Goal: Find specific fact: Find specific fact

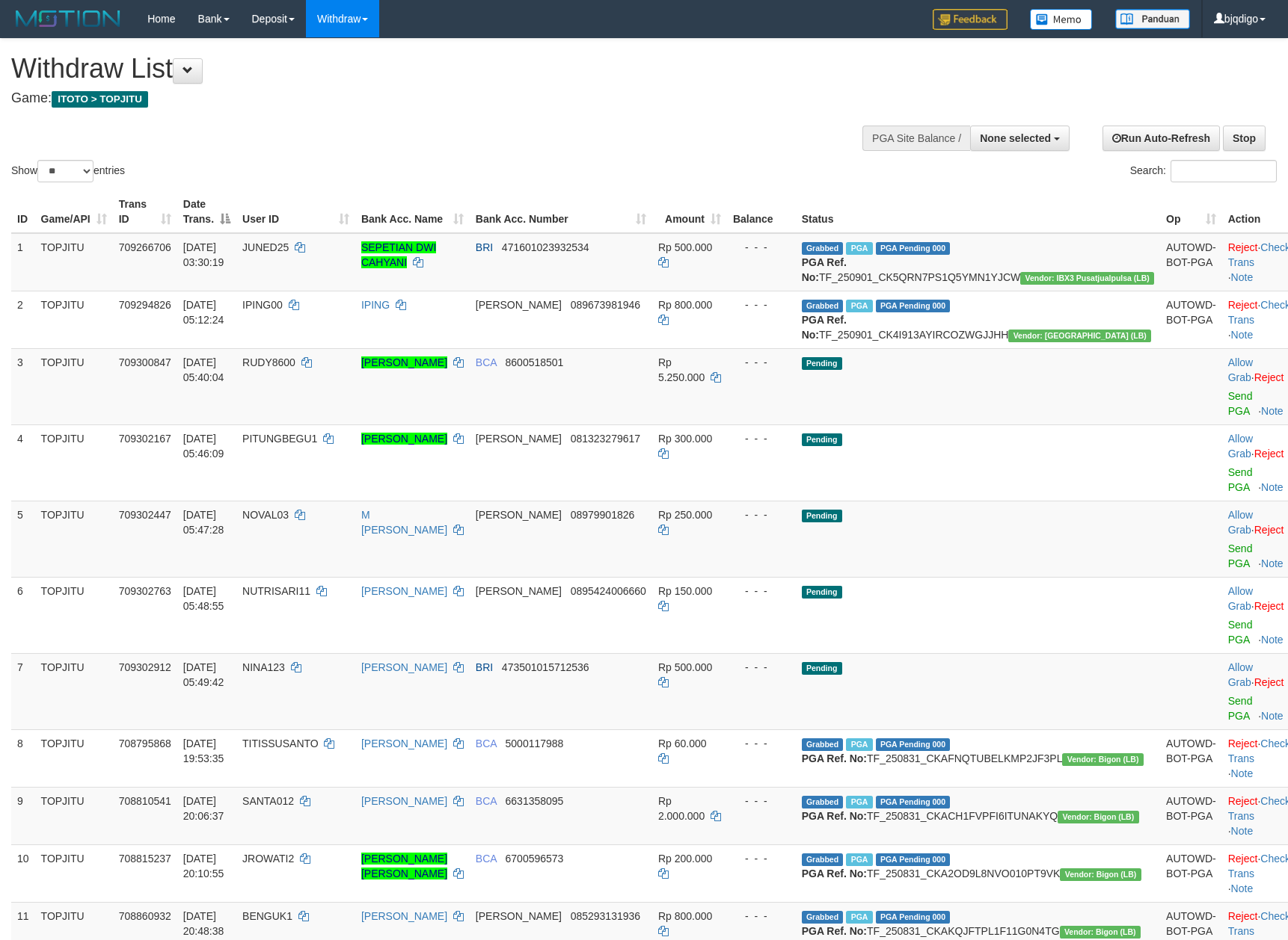
select select
select select "**"
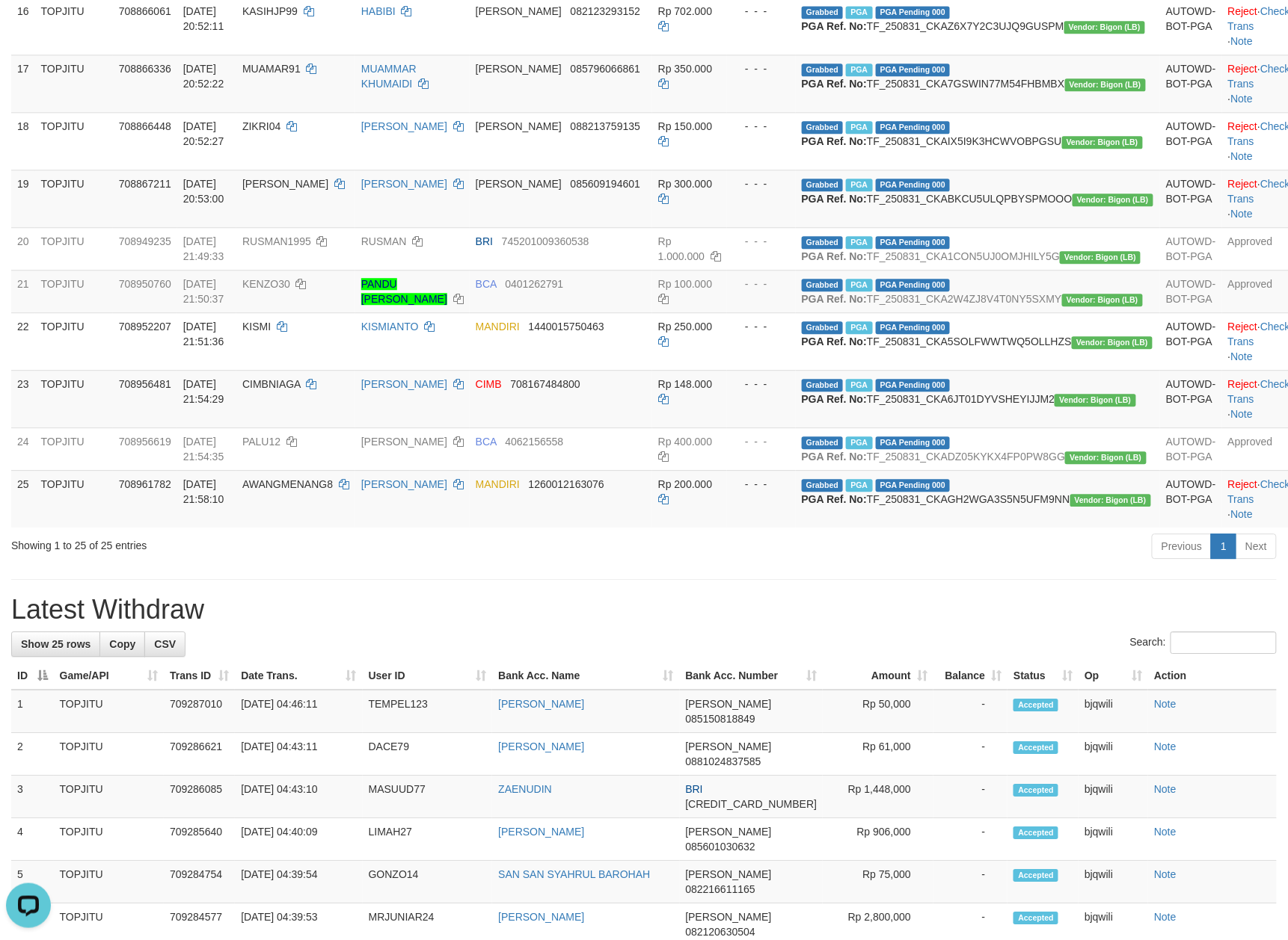
scroll to position [1196, 0]
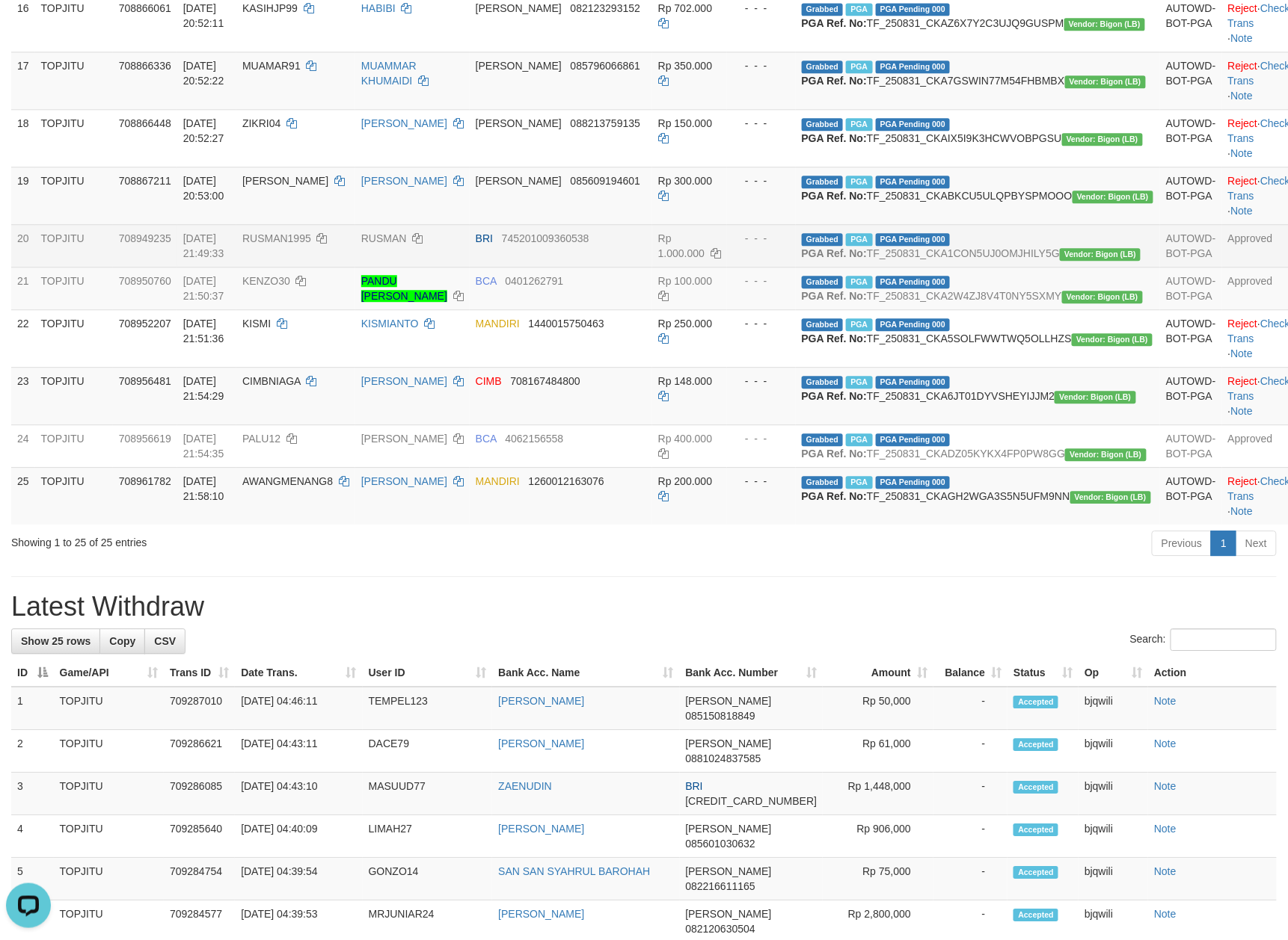
click at [341, 267] on td "RUSMAN1995" at bounding box center [295, 246] width 119 height 42
drag, startPoint x: 341, startPoint y: 311, endPoint x: 333, endPoint y: 311, distance: 8.0
click at [333, 267] on td "RUSMAN1995" at bounding box center [295, 246] width 119 height 42
copy span "RUSMAN1995"
click at [470, 267] on td "RUSMAN" at bounding box center [412, 246] width 114 height 42
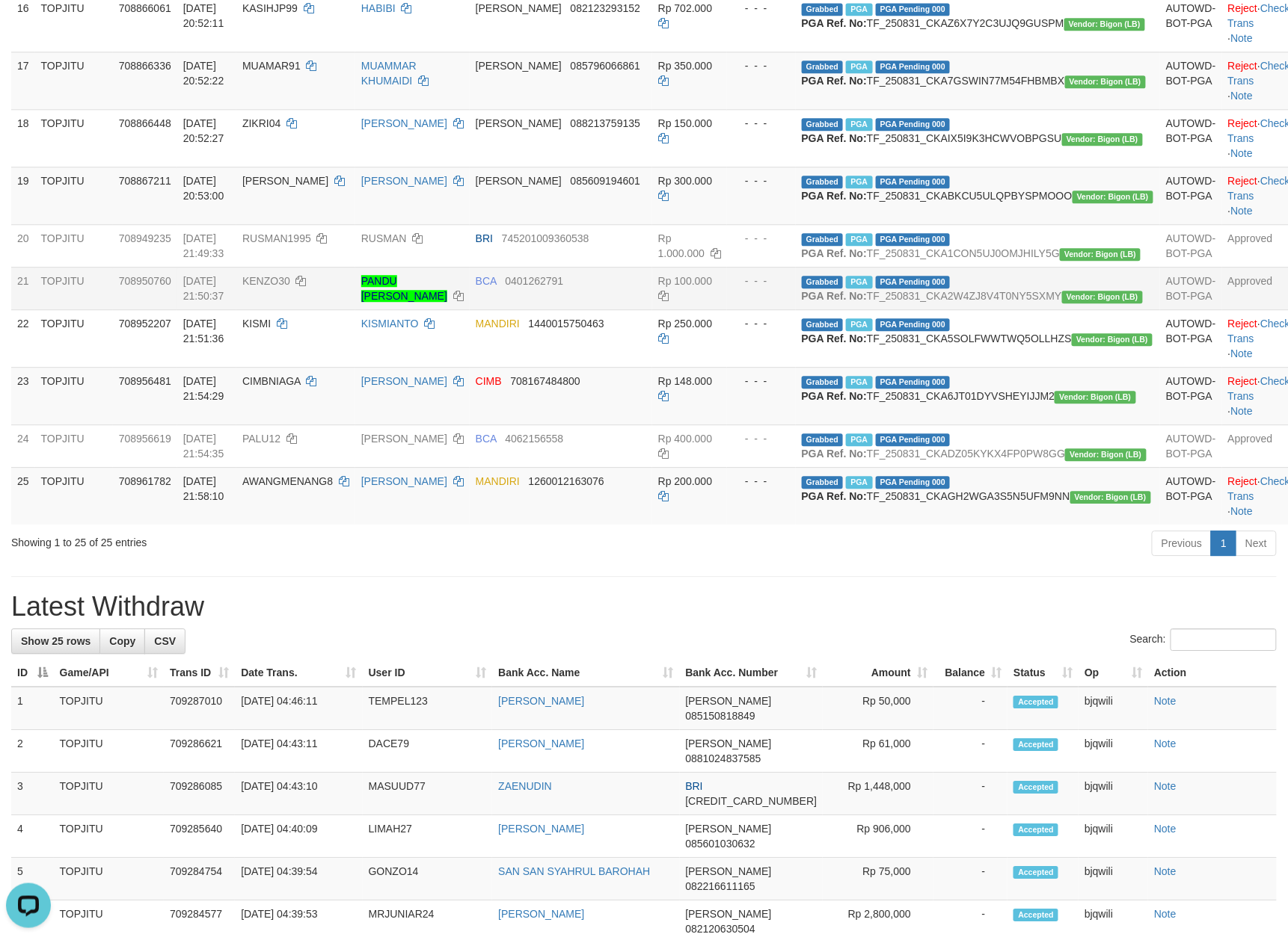
click at [290, 287] on span "KENZO30" at bounding box center [266, 281] width 48 height 12
drag, startPoint x: 345, startPoint y: 396, endPoint x: 320, endPoint y: 395, distance: 25.0
click at [290, 287] on span "KENZO30" at bounding box center [266, 281] width 48 height 12
copy span "KENZO30"
click at [470, 310] on td "PANDU [PERSON_NAME]" at bounding box center [412, 288] width 114 height 42
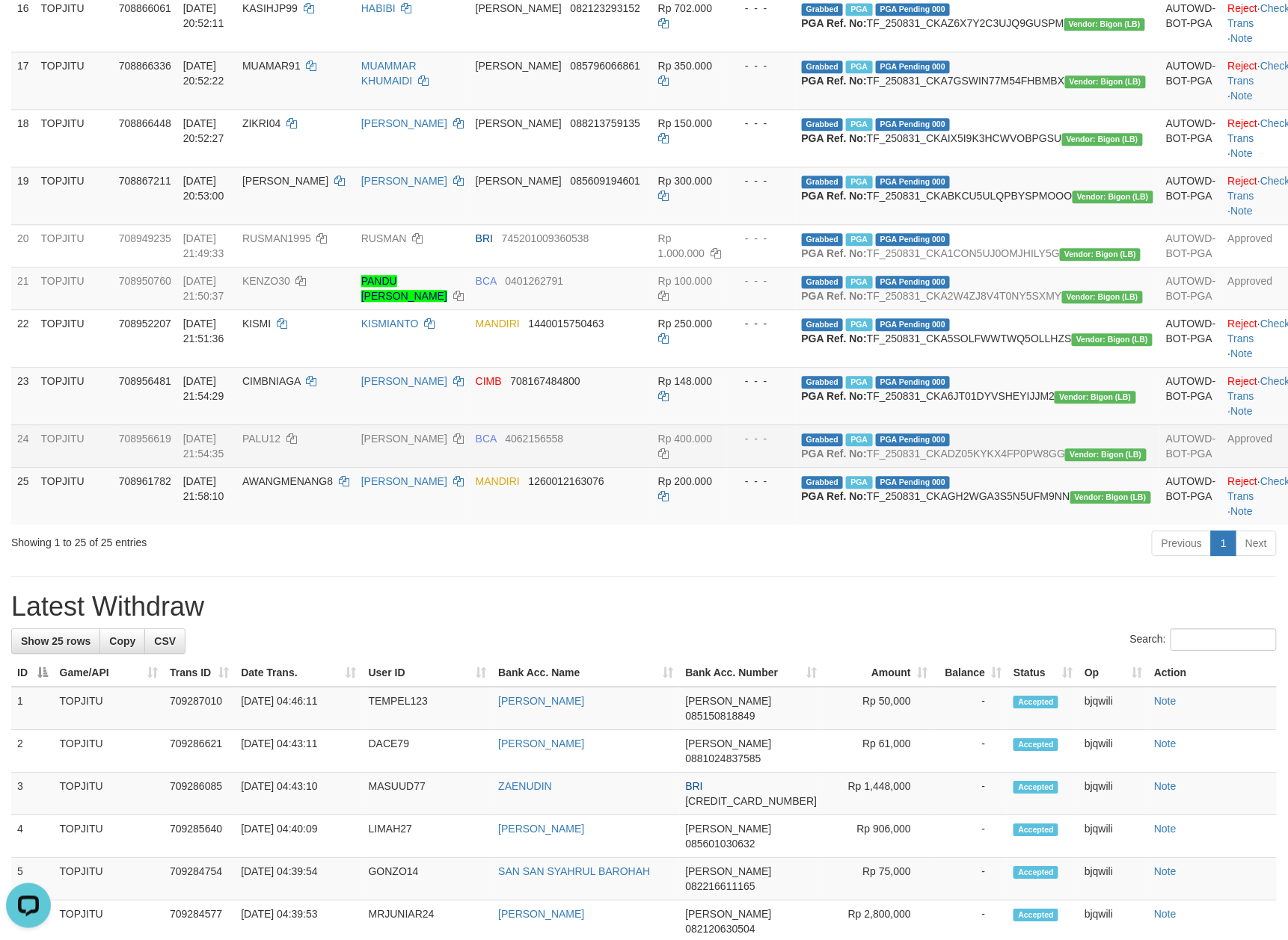
click at [280, 445] on span "PALU12" at bounding box center [261, 439] width 38 height 12
drag, startPoint x: 332, startPoint y: 613, endPoint x: 318, endPoint y: 611, distance: 14.1
click at [280, 445] on span "PALU12" at bounding box center [261, 439] width 38 height 12
copy span "PALU12"
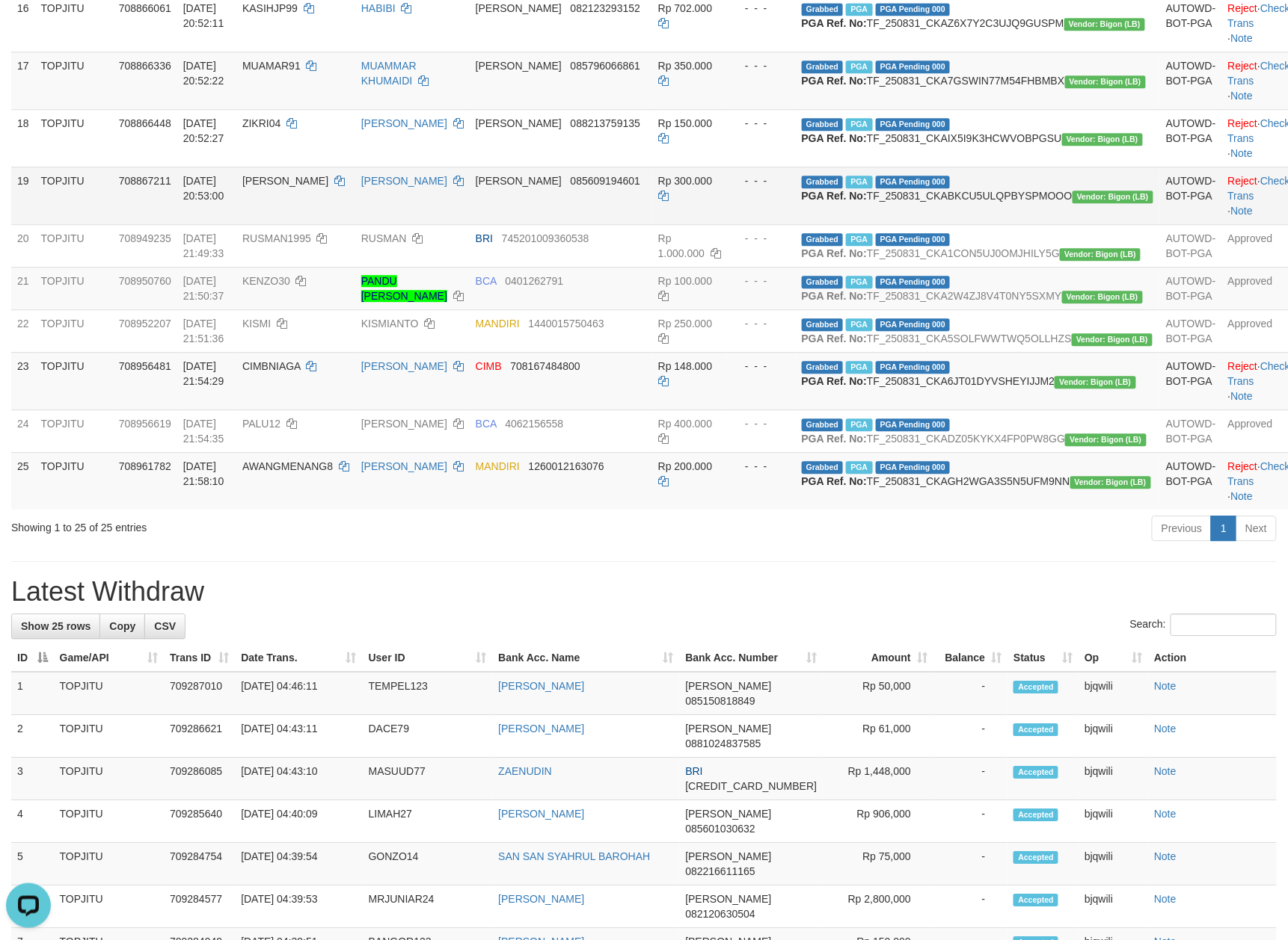
click at [470, 225] on td "[PERSON_NAME]" at bounding box center [412, 195] width 114 height 57
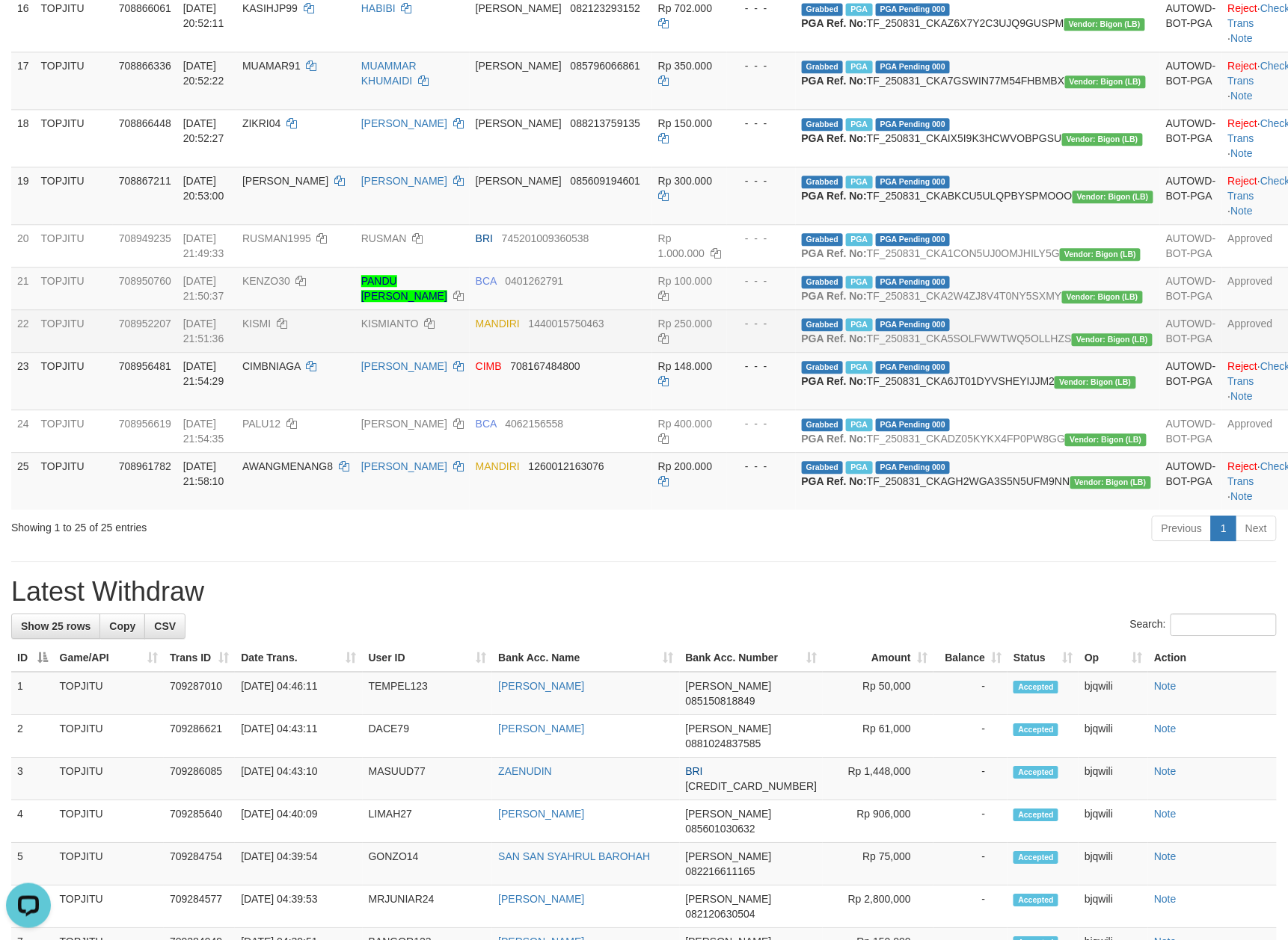
click at [271, 330] on span "KISMI" at bounding box center [257, 324] width 28 height 12
copy span "KISMI"
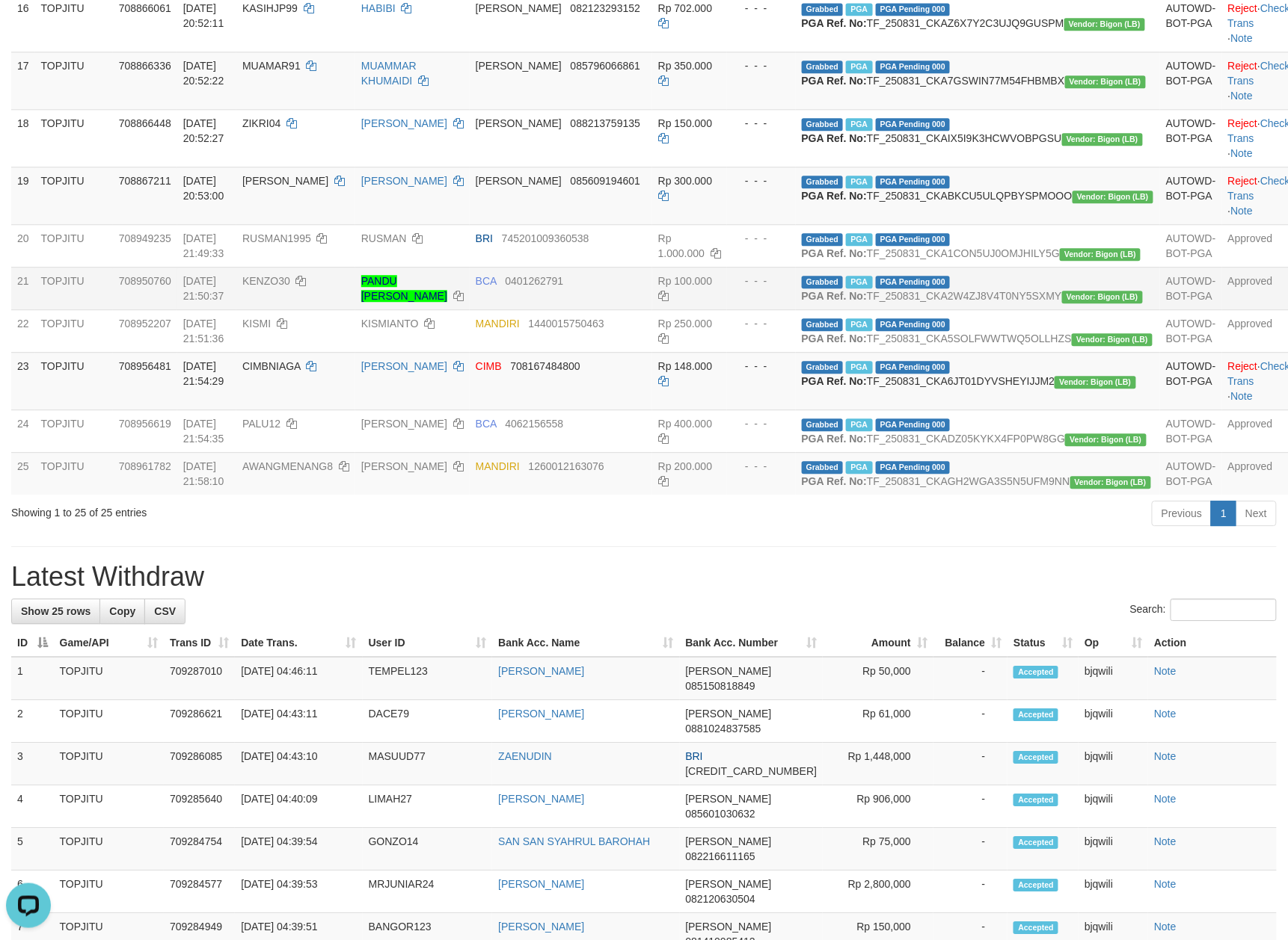
click at [470, 310] on td "PANDU [PERSON_NAME]" at bounding box center [412, 288] width 114 height 42
click at [333, 472] on span "AWANGMENANG8" at bounding box center [288, 467] width 90 height 12
drag, startPoint x: 375, startPoint y: 677, endPoint x: 345, endPoint y: 676, distance: 30.0
click at [350, 495] on td "AWANGMENANG8" at bounding box center [295, 473] width 119 height 42
copy span "AWANGMENANG8"
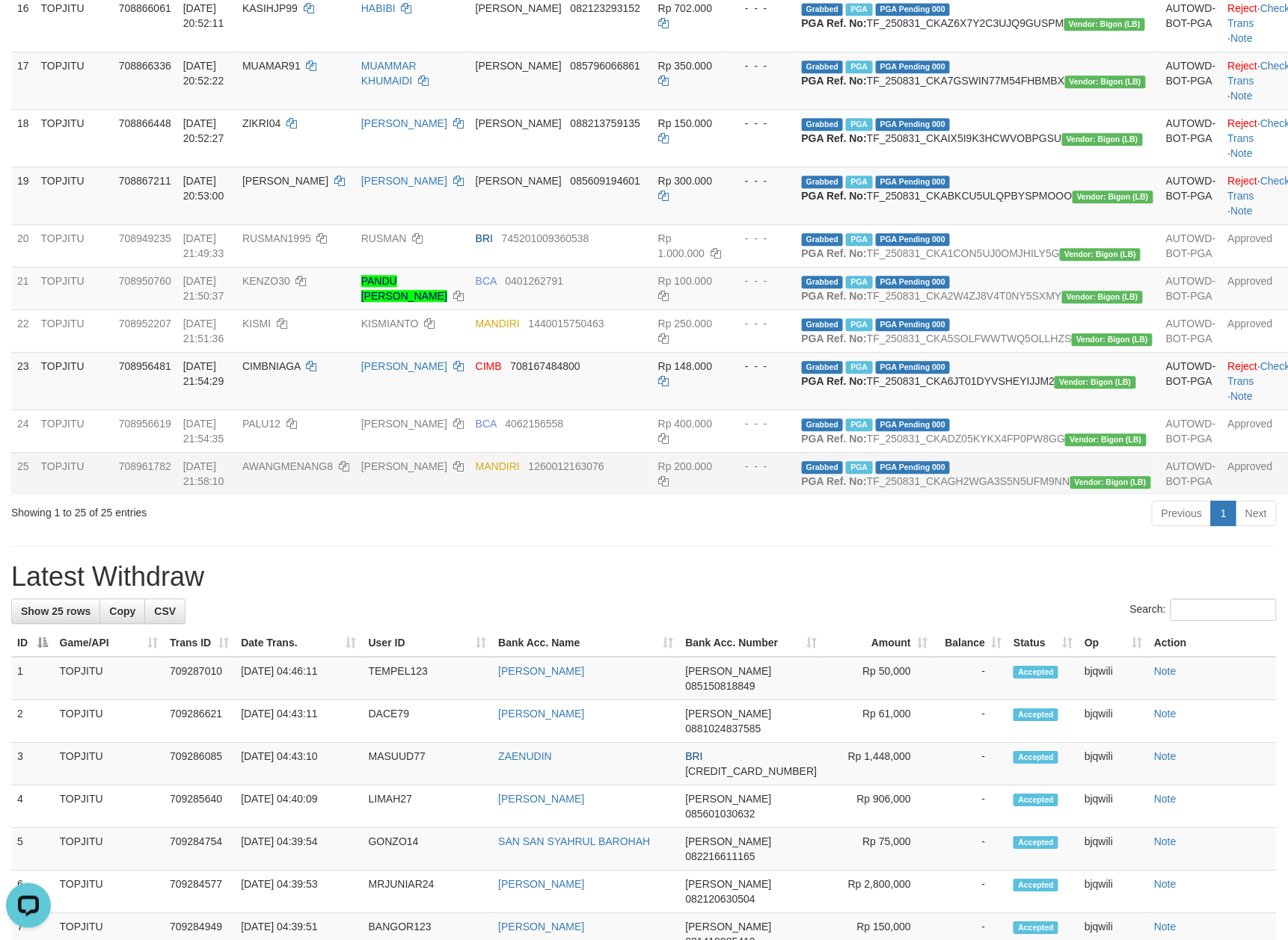
click at [652, 495] on td "MANDIRI 1260012163076" at bounding box center [561, 473] width 182 height 42
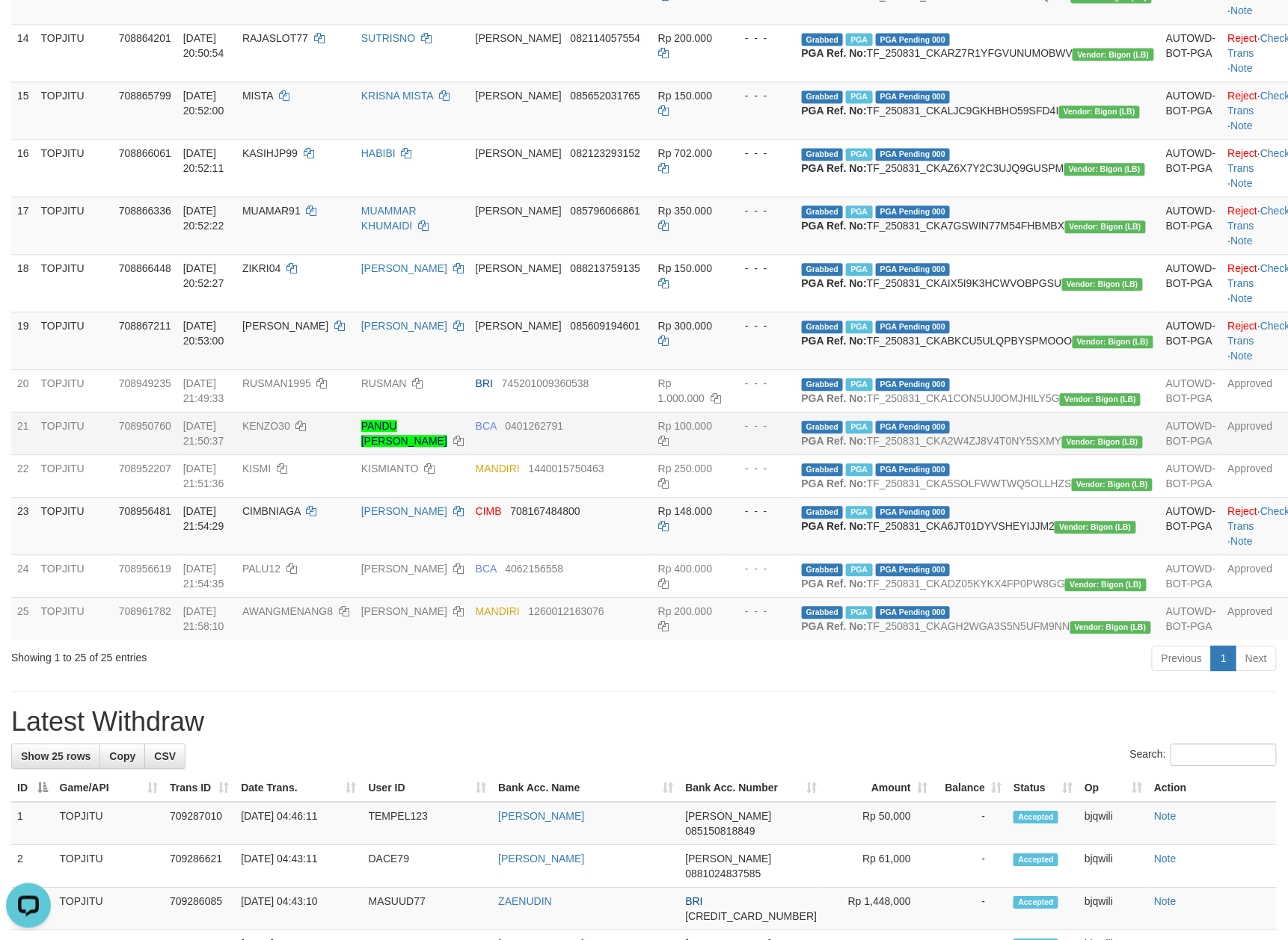
scroll to position [1096, 0]
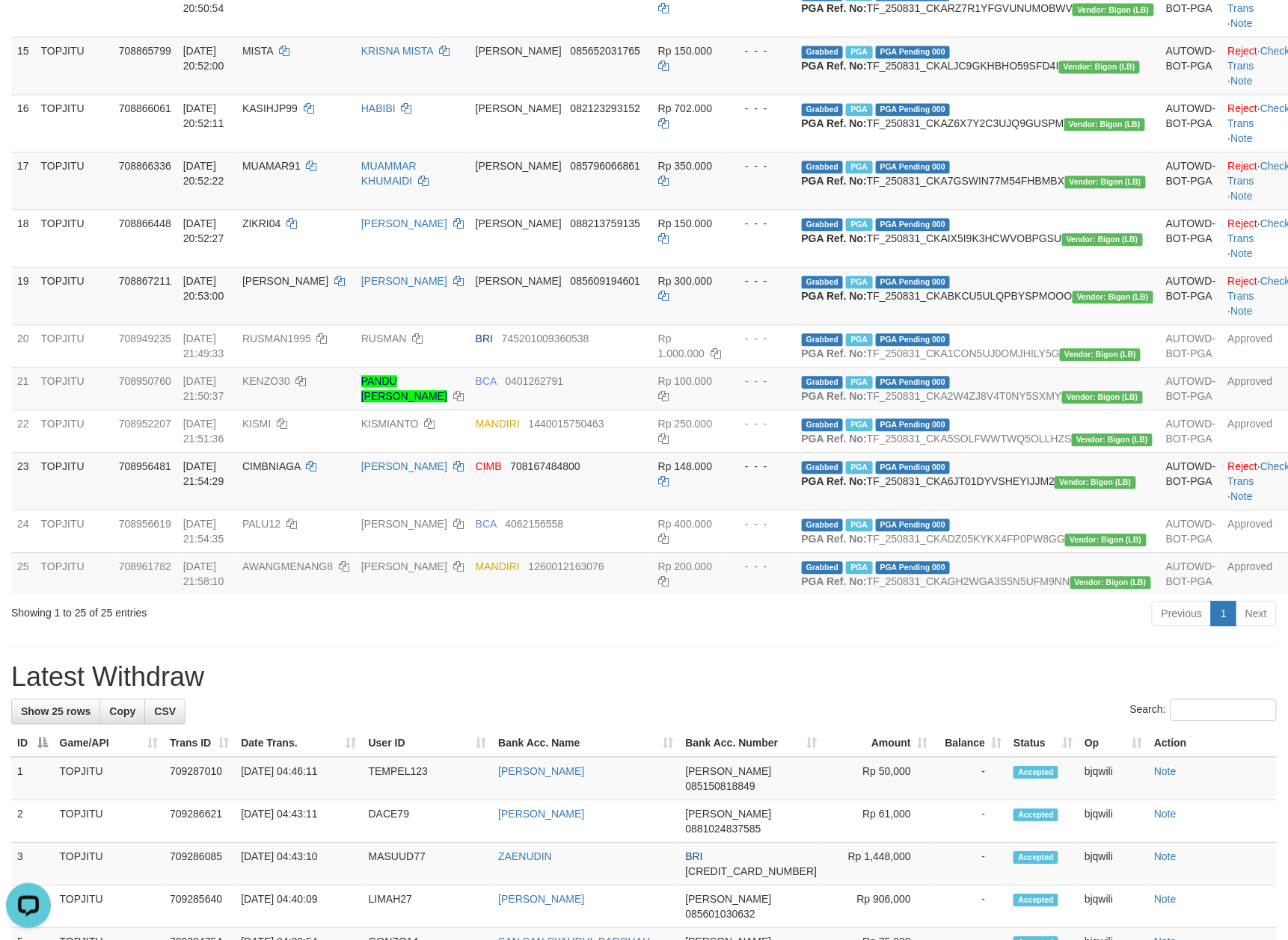
click at [494, 621] on div "Showing 1 to 25 of 25 entries" at bounding box center [269, 610] width 515 height 21
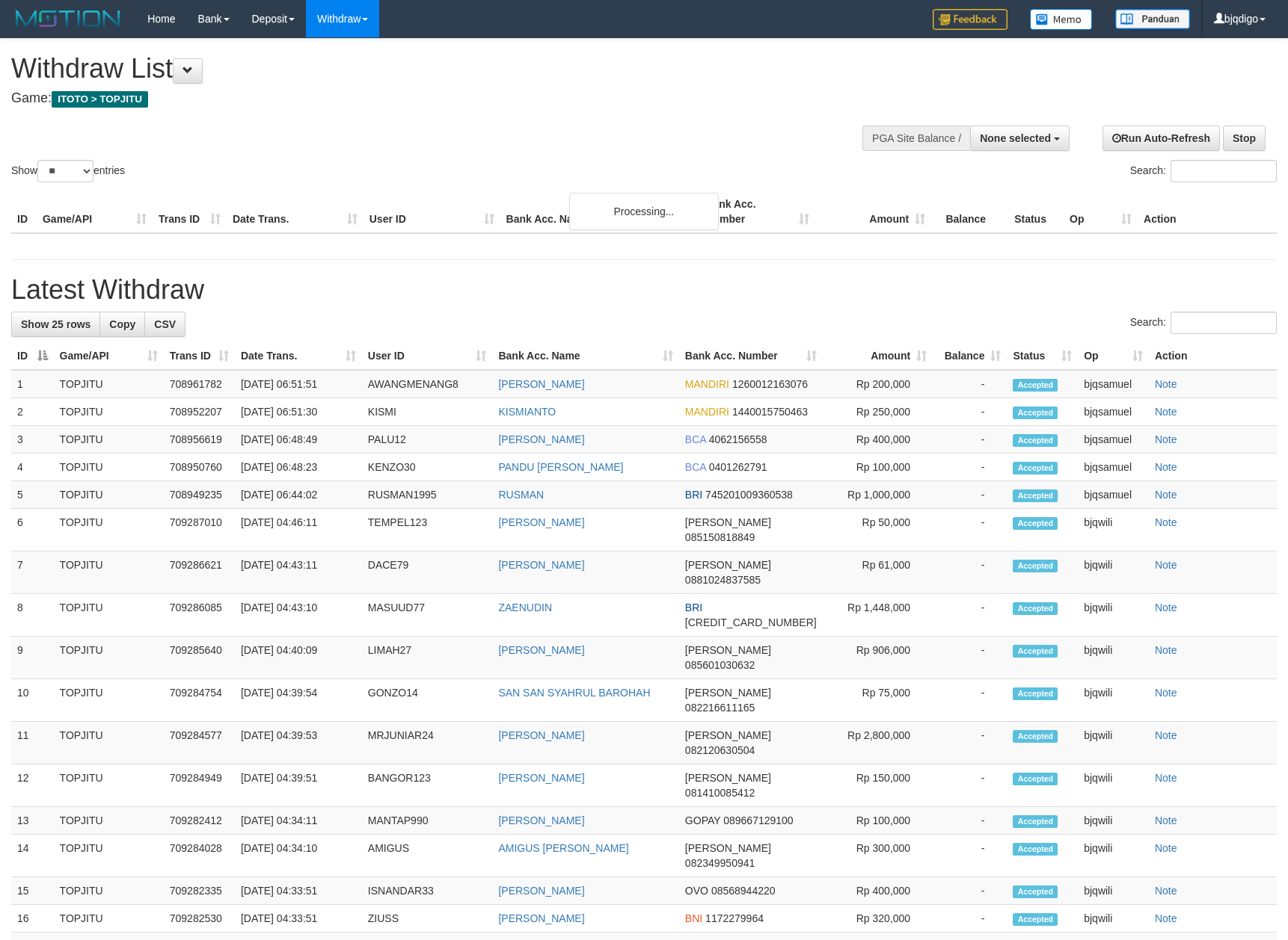
select select
select select "**"
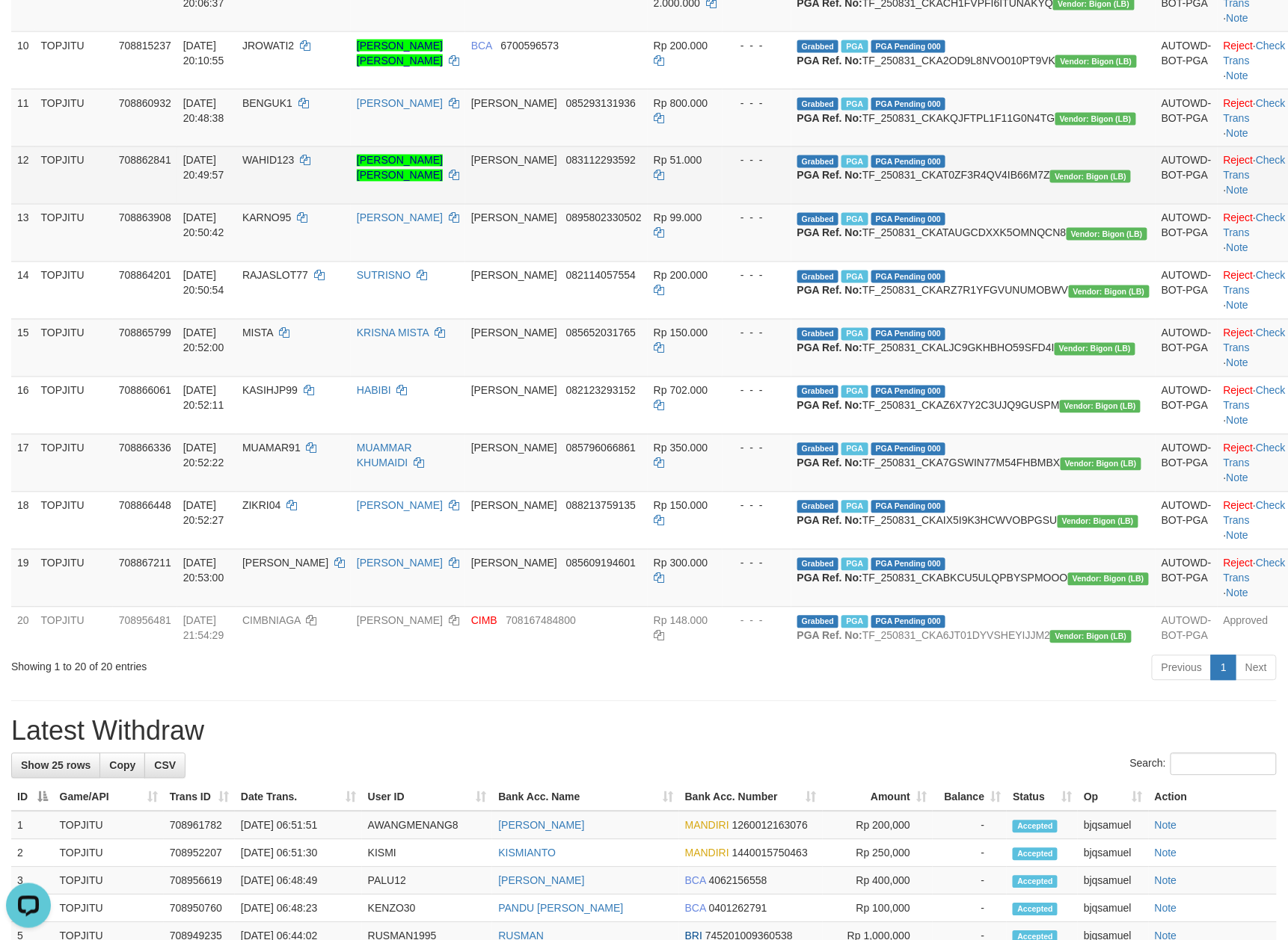
scroll to position [814, 0]
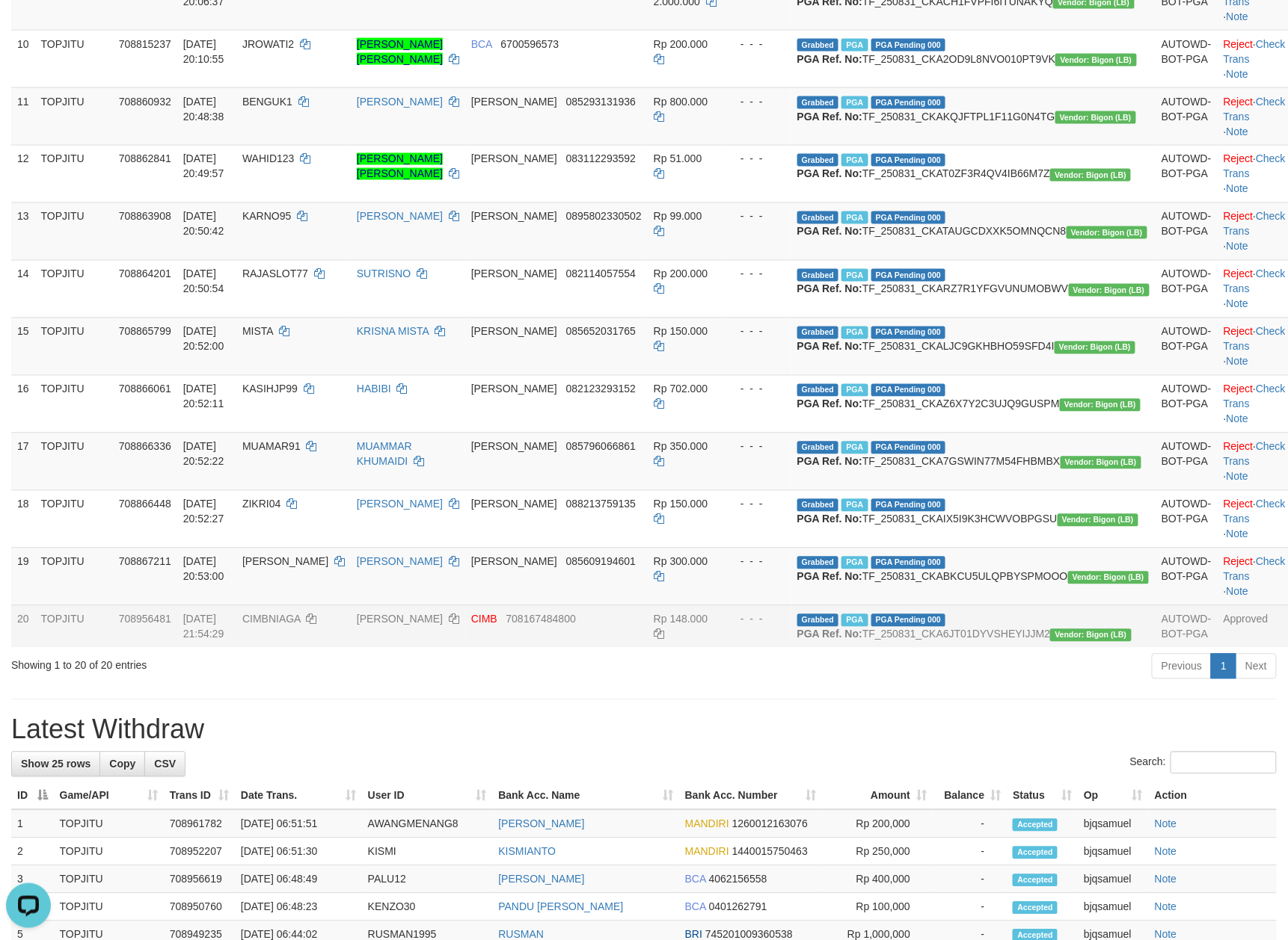
click at [350, 648] on td "CIMBNIAGA" at bounding box center [293, 627] width 114 height 42
click at [347, 648] on td "CIMBNIAGA" at bounding box center [293, 627] width 114 height 42
copy span "CIMBNIAGA"
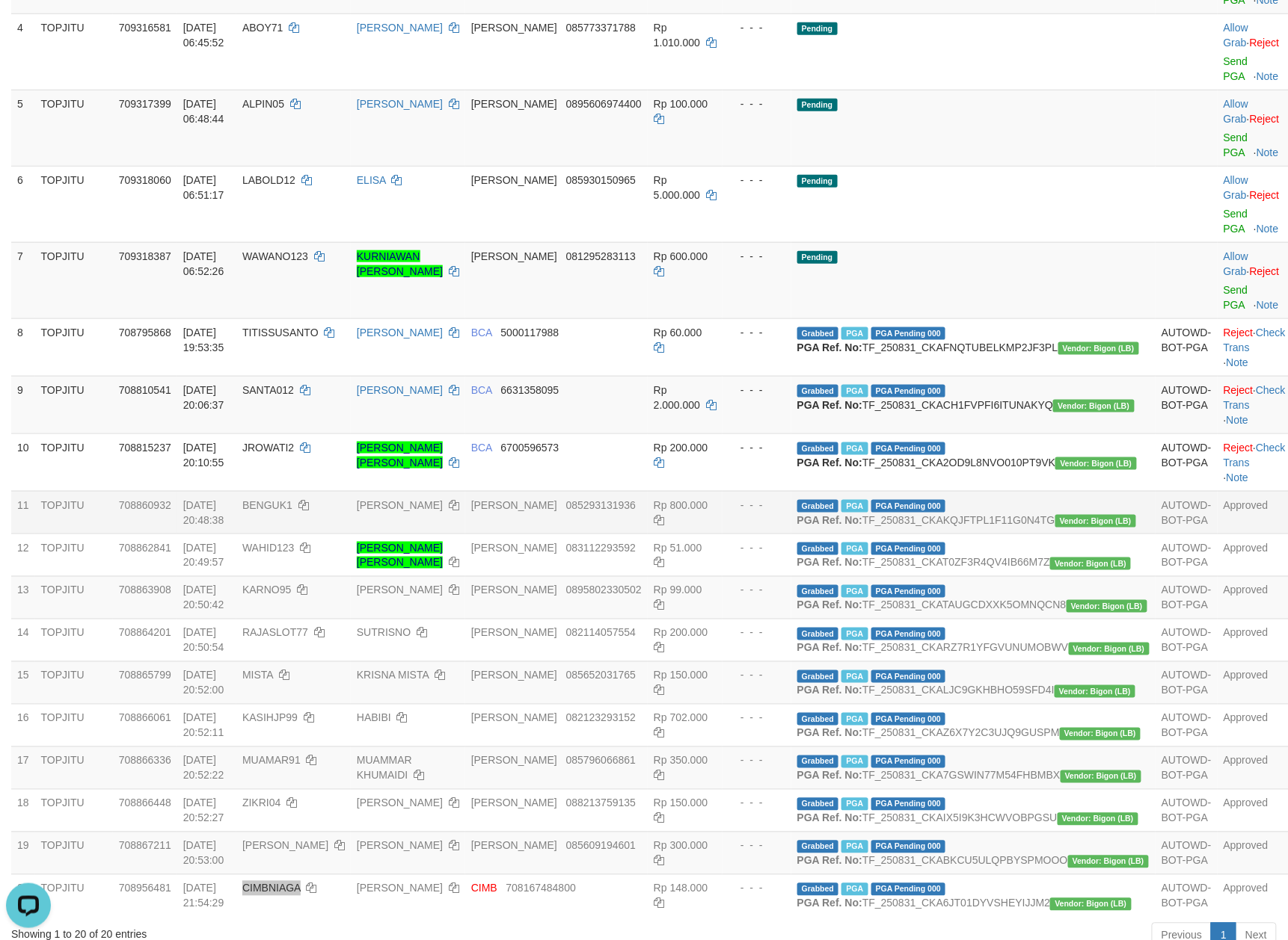
scroll to position [417, 0]
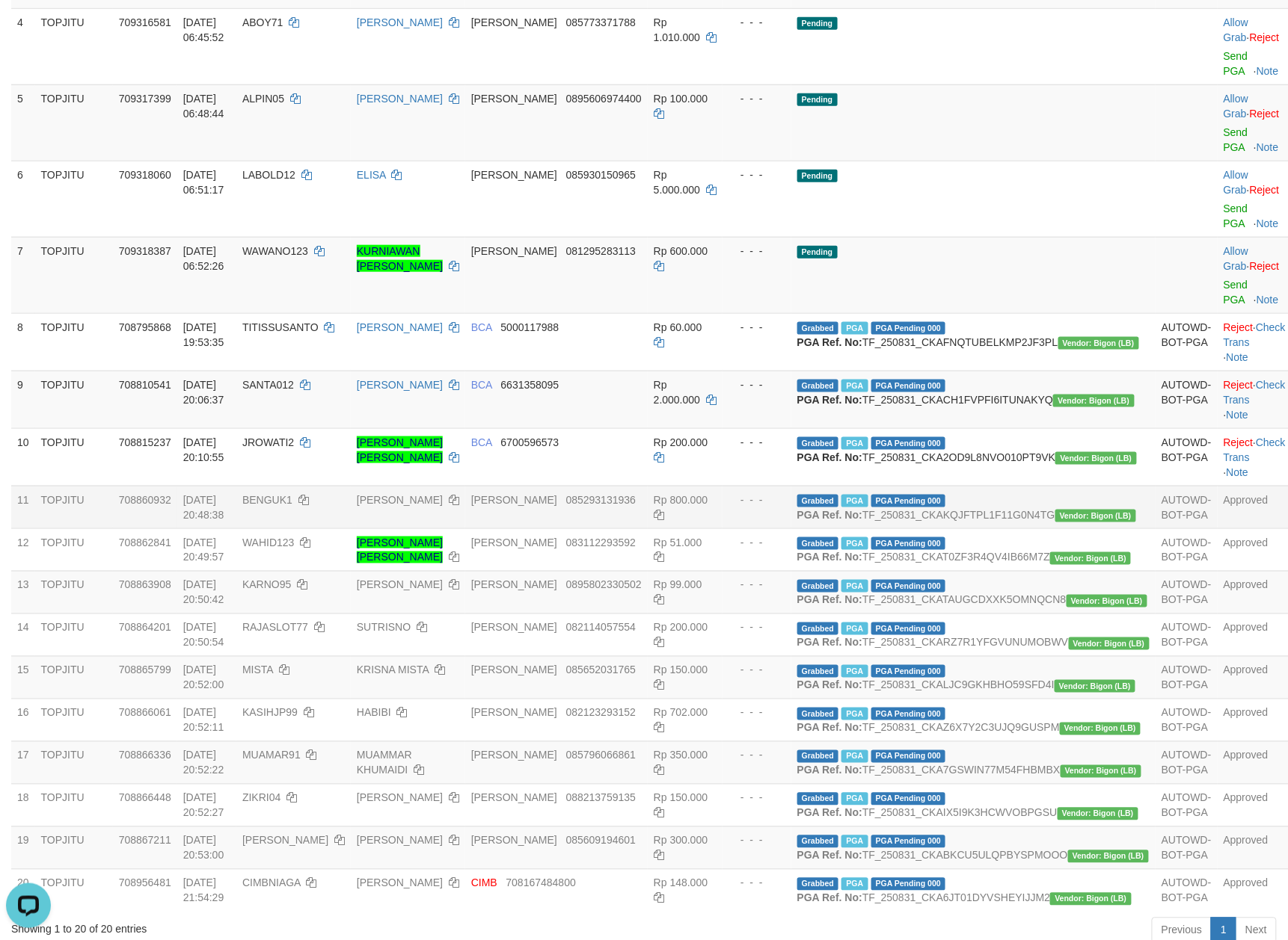
click at [465, 485] on td "[PERSON_NAME]" at bounding box center [407, 507] width 114 height 42
click at [293, 494] on span "BENGUK1" at bounding box center [267, 501] width 50 height 12
copy td "BENGUK1"
click at [293, 494] on span "BENGUK1" at bounding box center [267, 501] width 50 height 12
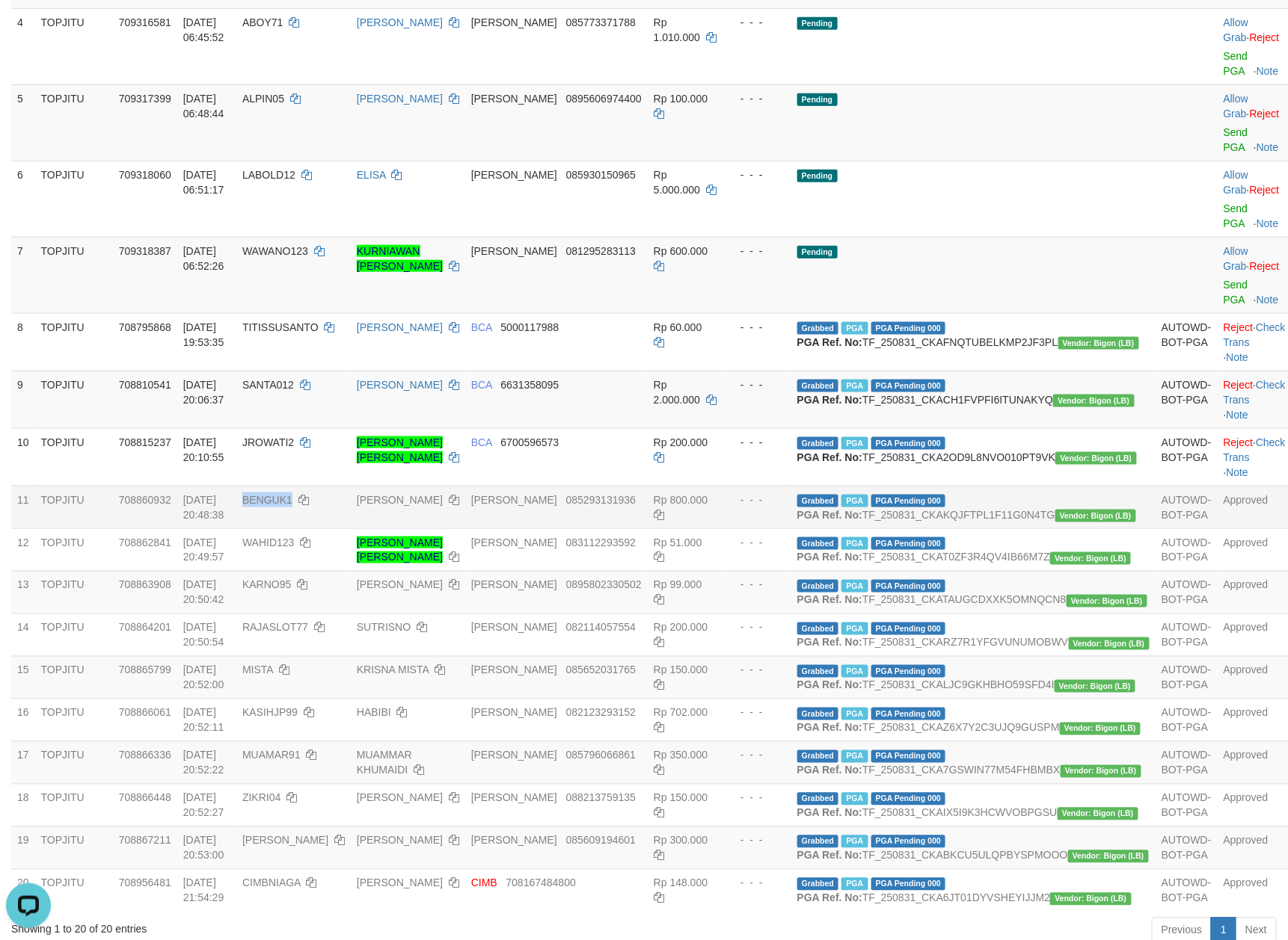
drag, startPoint x: 338, startPoint y: 444, endPoint x: 305, endPoint y: 433, distance: 34.8
click at [307, 485] on tr "11 TOPJITU 708860932 [DATE] 20:48:38 BENGUK1 PENI [PERSON_NAME] 085293131936 Rp…" at bounding box center [651, 507] width 1280 height 42
click at [465, 485] on td "[PERSON_NAME]" at bounding box center [407, 507] width 114 height 42
click at [293, 494] on span "BENGUK1" at bounding box center [267, 501] width 50 height 12
drag, startPoint x: 335, startPoint y: 447, endPoint x: 326, endPoint y: 447, distance: 9.0
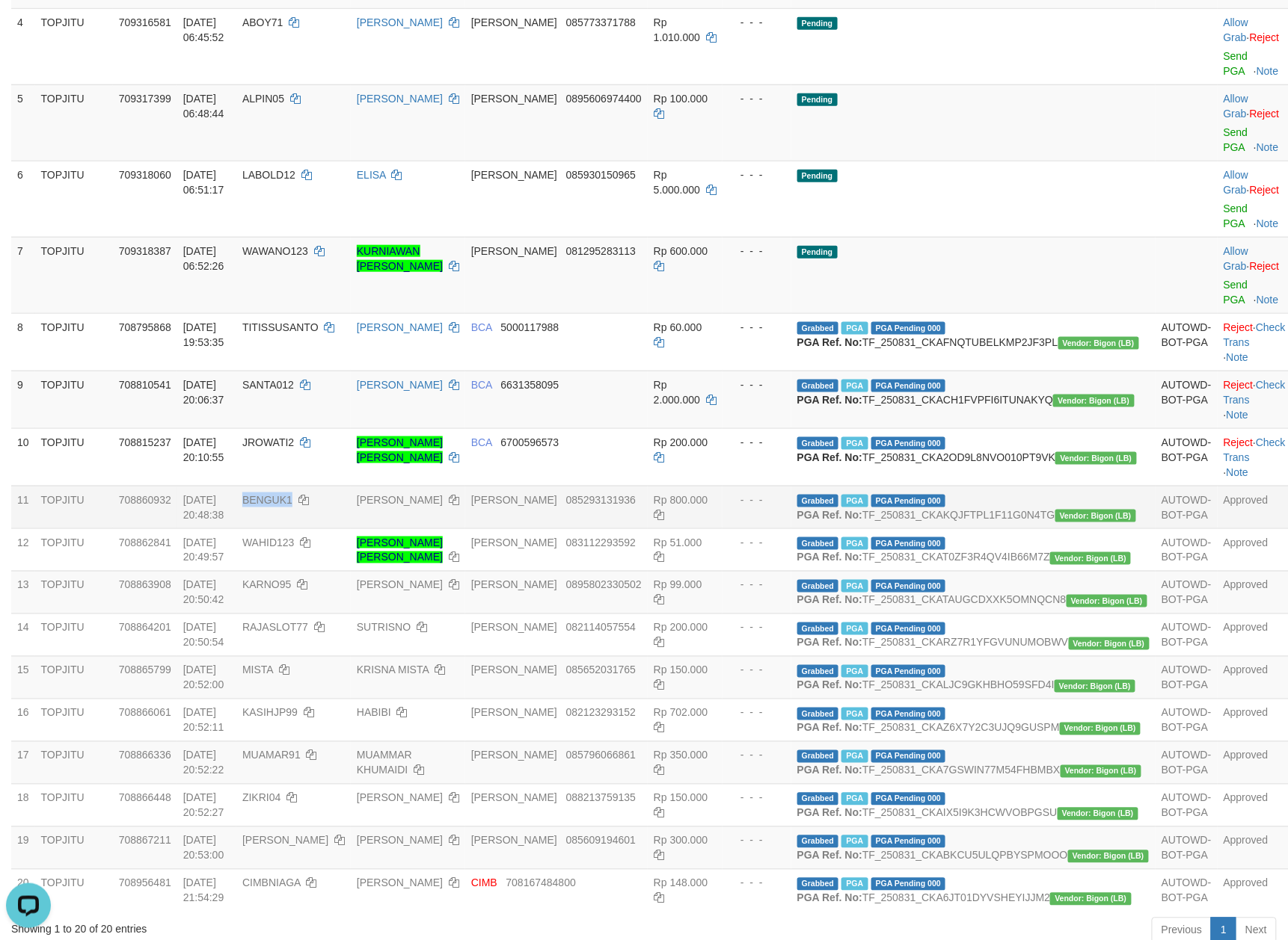
click at [293, 494] on span "BENGUK1" at bounding box center [267, 501] width 50 height 12
copy span "BENGUK1"
click at [465, 488] on td "[PERSON_NAME]" at bounding box center [407, 507] width 114 height 42
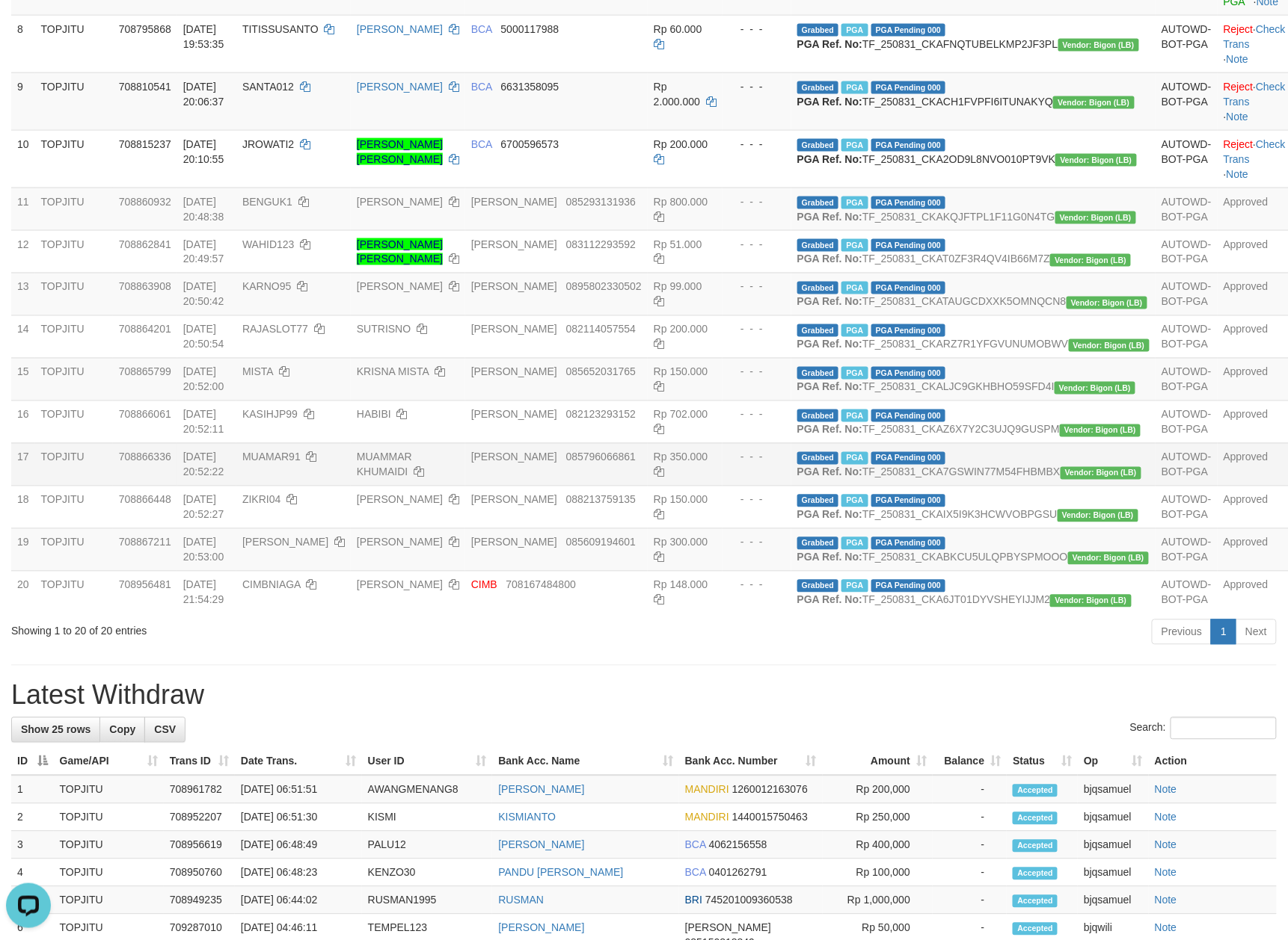
scroll to position [715, 0]
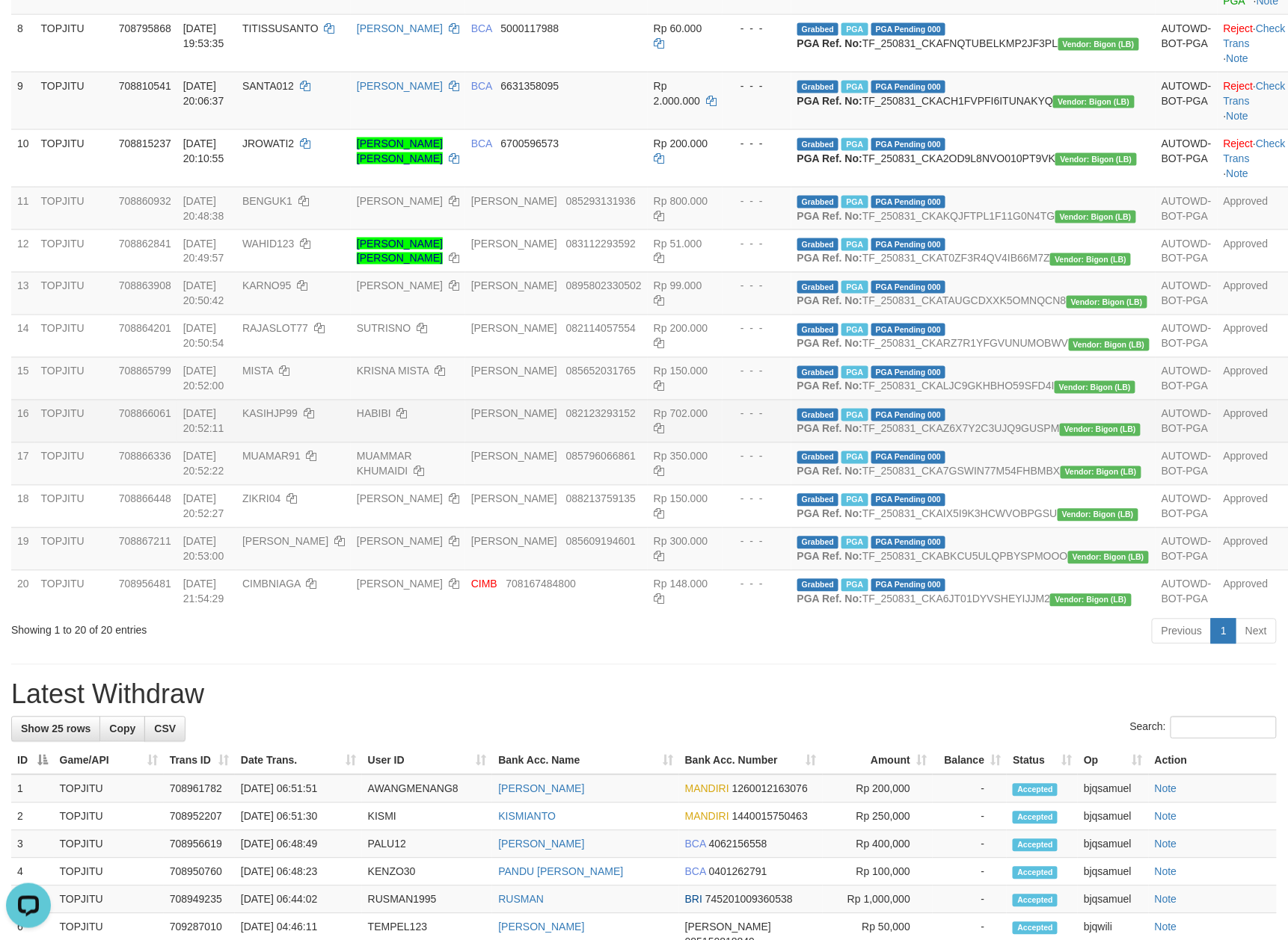
click at [631, 442] on td "[PERSON_NAME] 082123293152" at bounding box center [556, 421] width 182 height 42
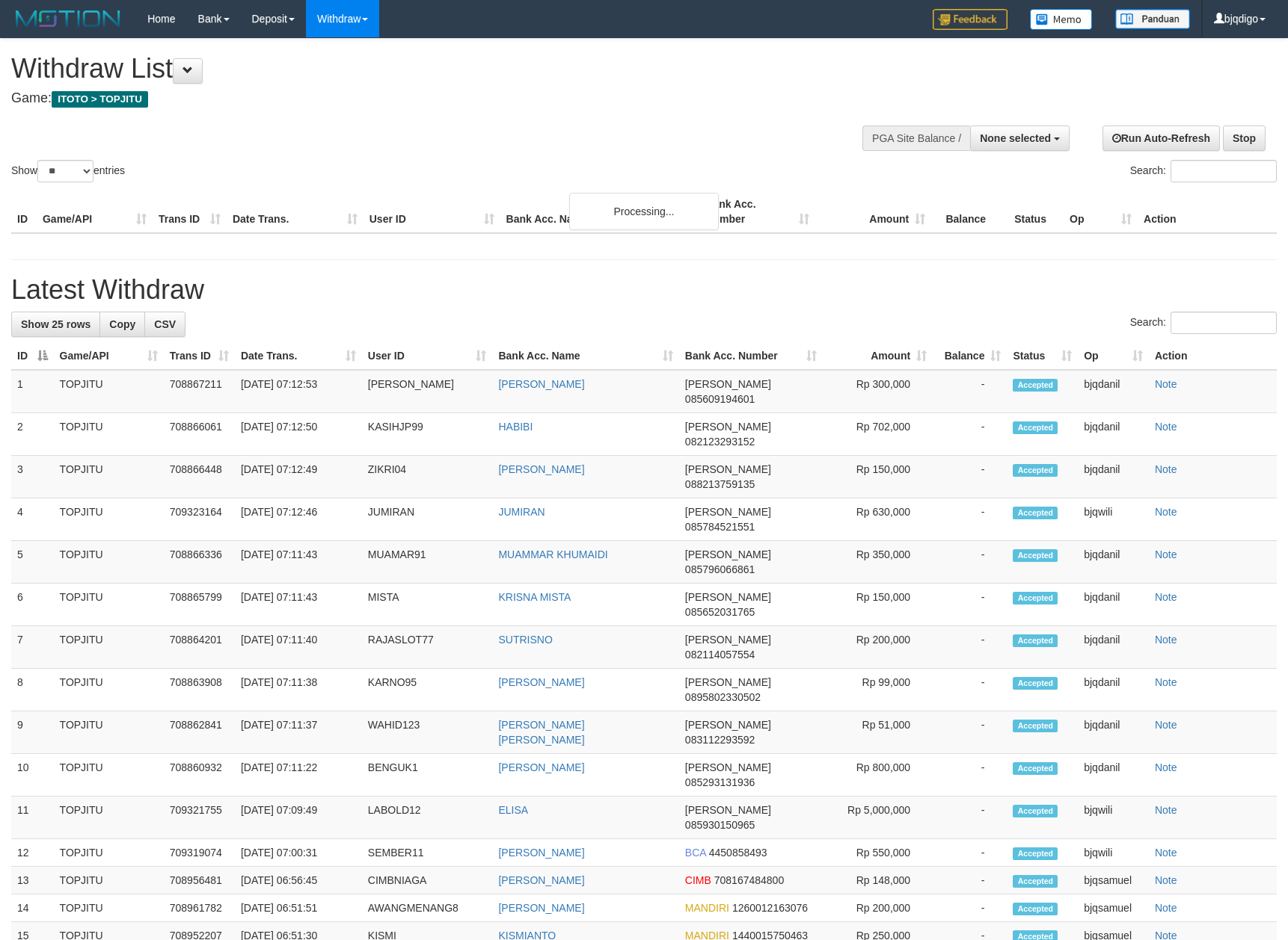
select select
select select "**"
